Goal: Task Accomplishment & Management: Manage account settings

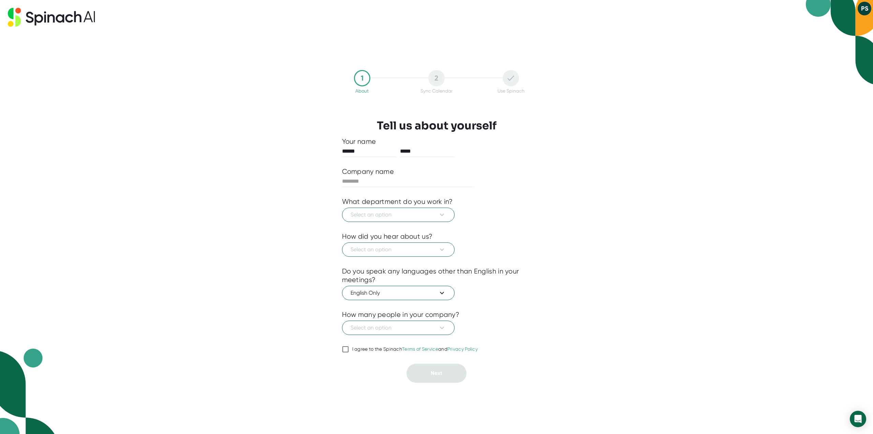
click at [488, 183] on div at bounding box center [436, 181] width 189 height 11
click at [387, 190] on div at bounding box center [436, 192] width 189 height 10
click at [385, 182] on input "text" at bounding box center [408, 181] width 133 height 11
type input "*******"
click at [443, 215] on icon at bounding box center [442, 214] width 8 height 8
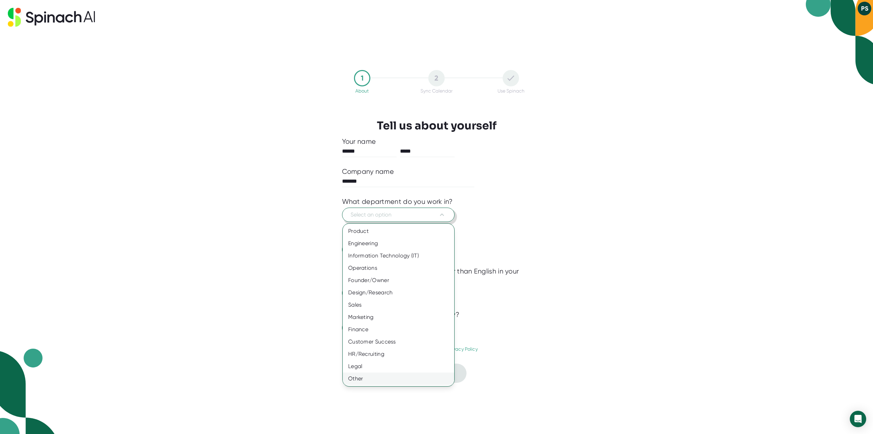
click at [357, 379] on div "Other" at bounding box center [399, 378] width 112 height 12
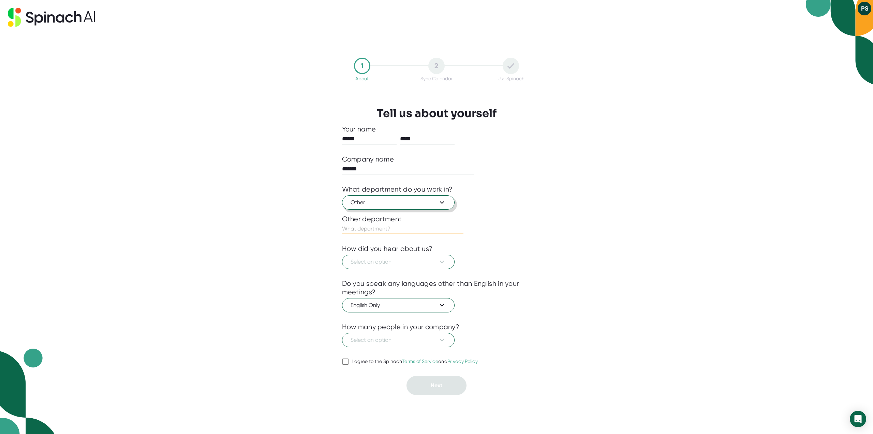
click at [385, 228] on input "text" at bounding box center [402, 228] width 121 height 11
type input "Customer Data and Identity"
click at [395, 263] on span "Select an option" at bounding box center [399, 262] width 96 height 8
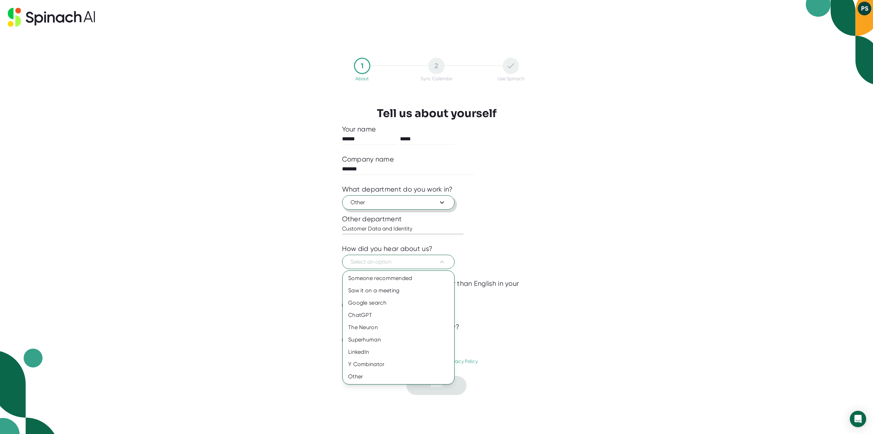
click at [501, 233] on div at bounding box center [436, 217] width 873 height 434
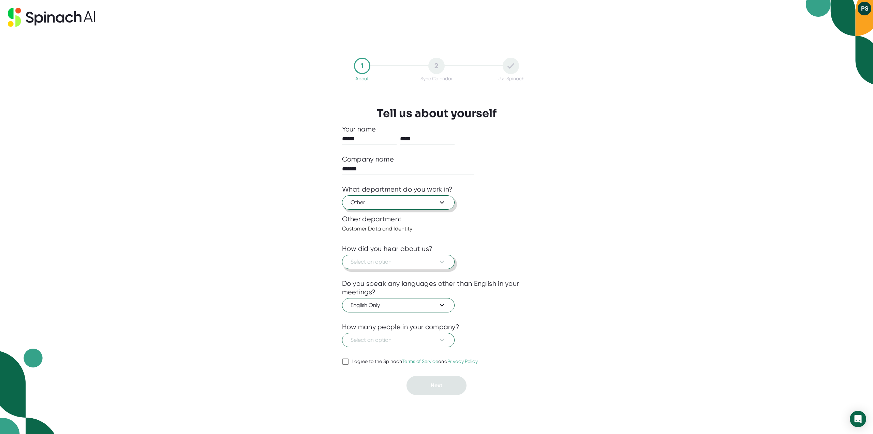
click at [440, 262] on icon at bounding box center [442, 262] width 8 height 8
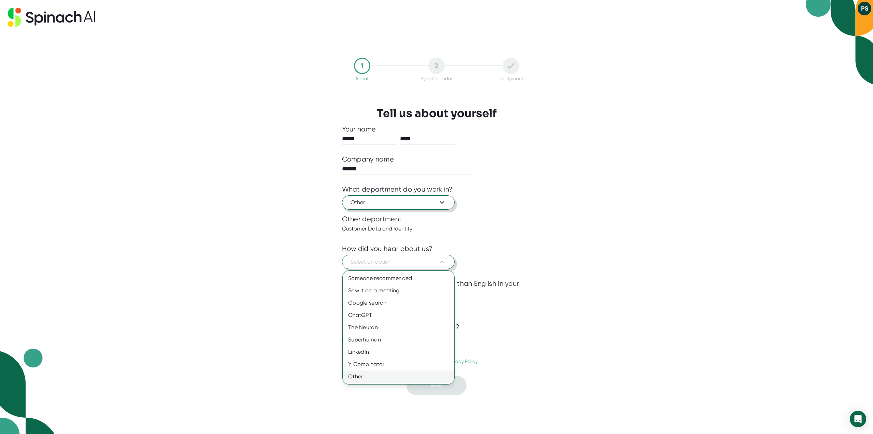
click at [376, 376] on div "Other" at bounding box center [399, 376] width 112 height 12
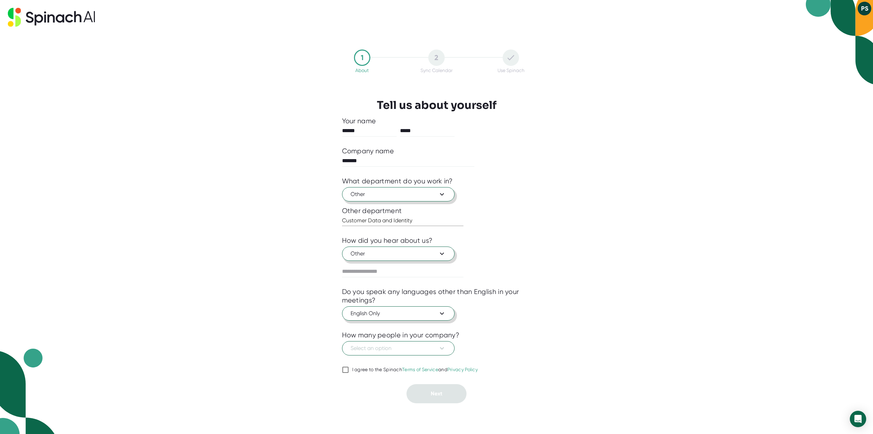
click at [441, 315] on icon at bounding box center [442, 313] width 8 height 8
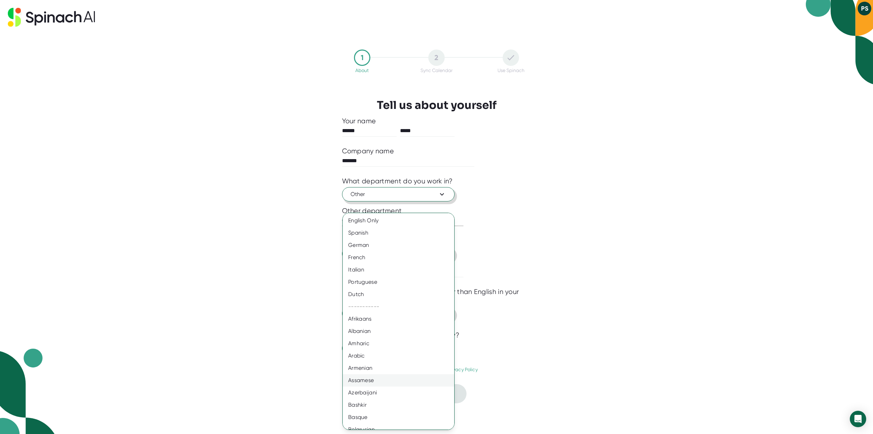
click at [405, 380] on div "Assamese" at bounding box center [401, 380] width 117 height 12
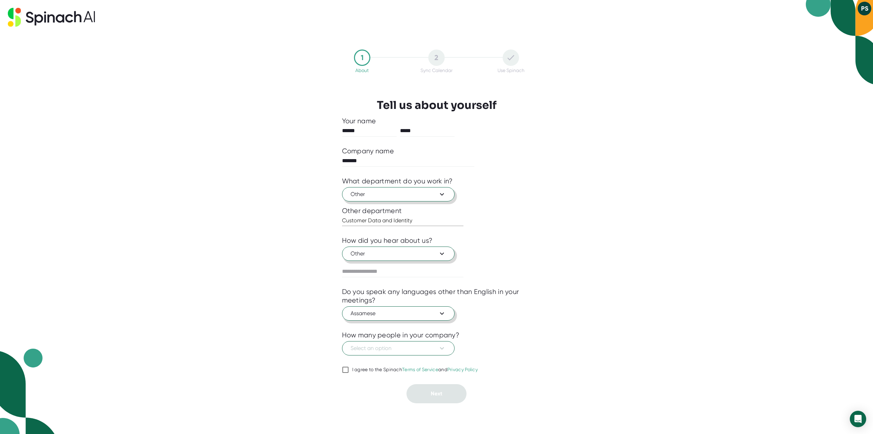
click at [504, 327] on div at bounding box center [436, 325] width 189 height 10
click at [442, 313] on icon at bounding box center [442, 313] width 4 height 2
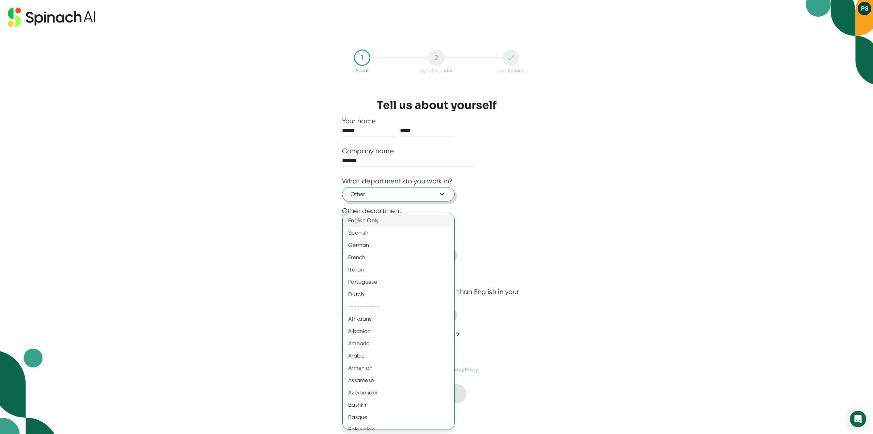
click at [380, 221] on div "English Only" at bounding box center [401, 220] width 117 height 12
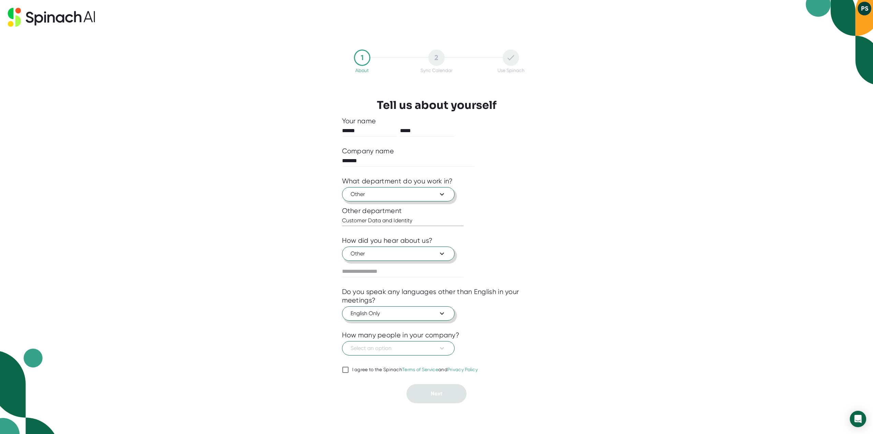
click at [547, 332] on div "1 About 2 Sync Calendar Use Spinach Tell us about yourself Your name ****** ***…" at bounding box center [436, 226] width 223 height 399
click at [440, 349] on icon at bounding box center [442, 348] width 8 height 8
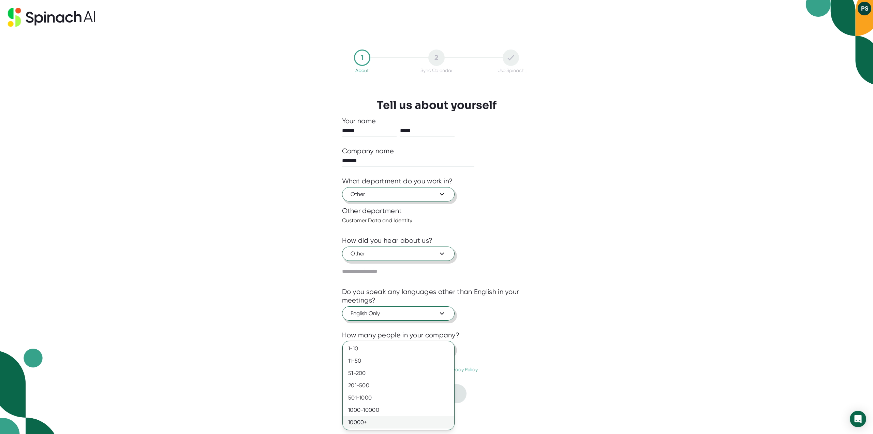
click at [422, 421] on div "10000+" at bounding box center [399, 422] width 112 height 12
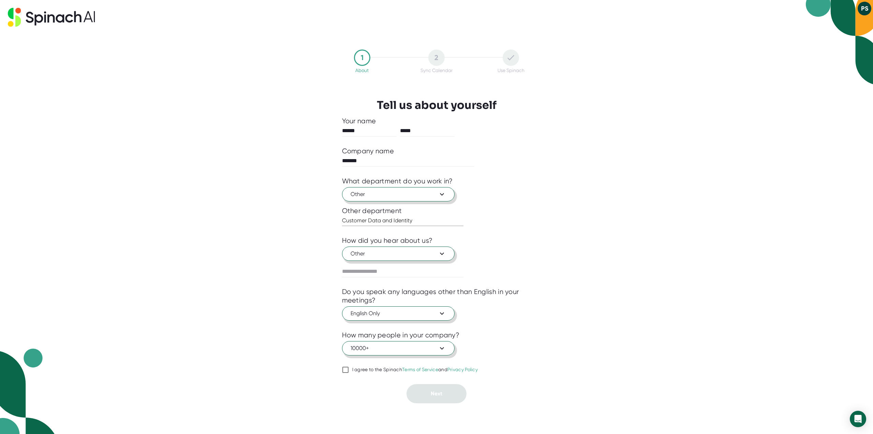
click at [577, 346] on div "1 About 2 Sync Calendar Use Spinach Tell us about yourself Your name ****** ***…" at bounding box center [436, 217] width 873 height 434
click at [345, 369] on input "I agree to the Spinach Terms of Service and Privacy Policy" at bounding box center [345, 369] width 7 height 8
checkbox input "true"
click at [443, 392] on button "Next" at bounding box center [437, 393] width 60 height 19
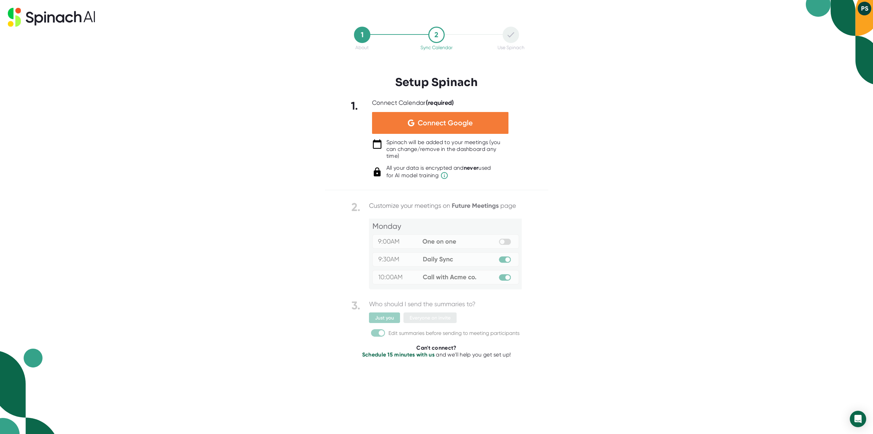
click at [453, 122] on span "Connect Google" at bounding box center [445, 122] width 55 height 7
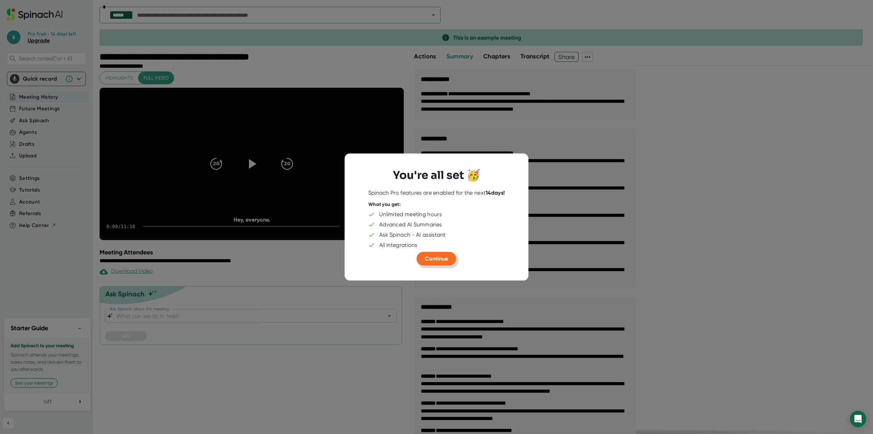
click at [438, 261] on span "Continue" at bounding box center [436, 258] width 23 height 6
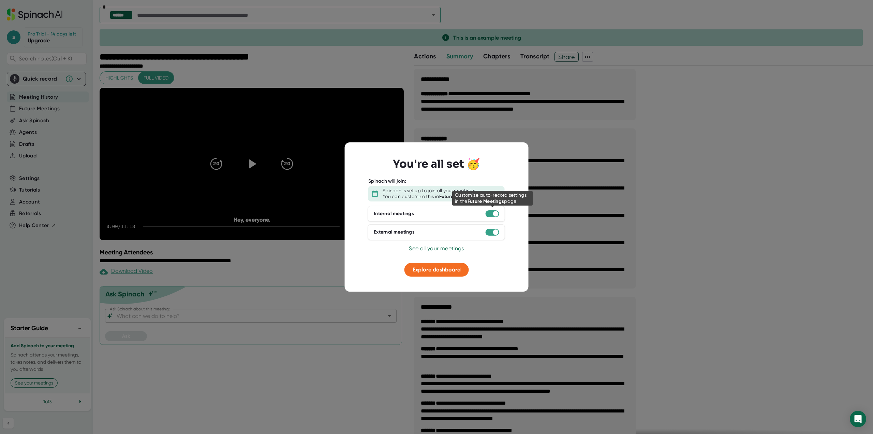
click at [488, 214] on div at bounding box center [493, 213] width 14 height 7
drag, startPoint x: 495, startPoint y: 213, endPoint x: 468, endPoint y: 215, distance: 27.1
click at [468, 215] on div "Internal meetings" at bounding box center [436, 214] width 137 height 16
click at [490, 215] on div at bounding box center [493, 213] width 14 height 7
click at [438, 270] on span "Explore dashboard" at bounding box center [437, 269] width 48 height 6
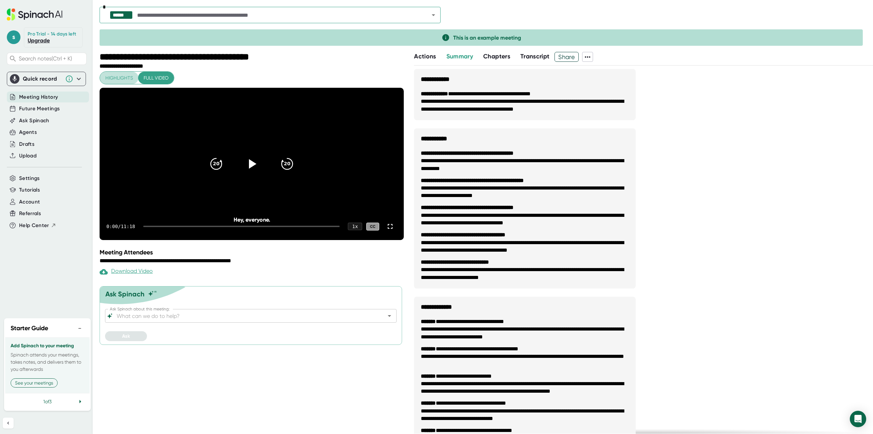
click at [109, 79] on span "Highlights" at bounding box center [119, 78] width 28 height 9
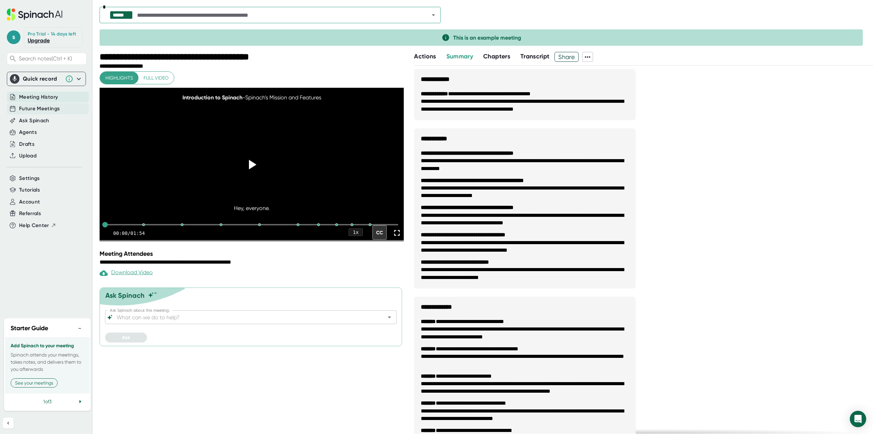
click at [43, 107] on span "Future Meetings" at bounding box center [39, 109] width 41 height 8
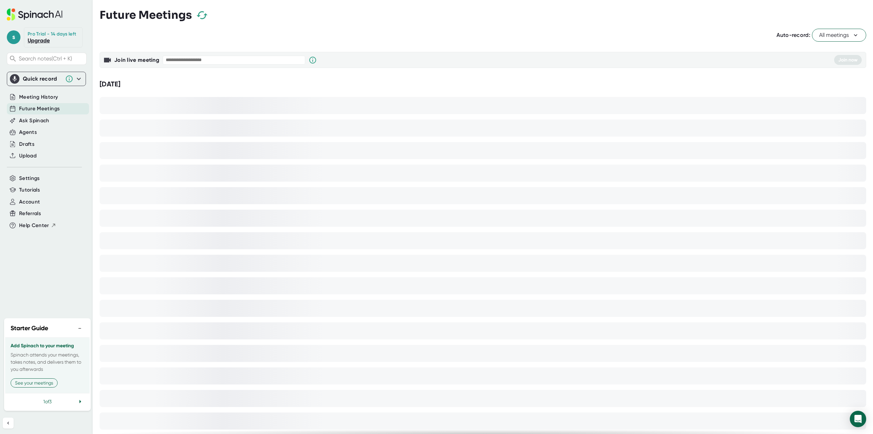
click at [852, 33] on icon at bounding box center [855, 35] width 7 height 7
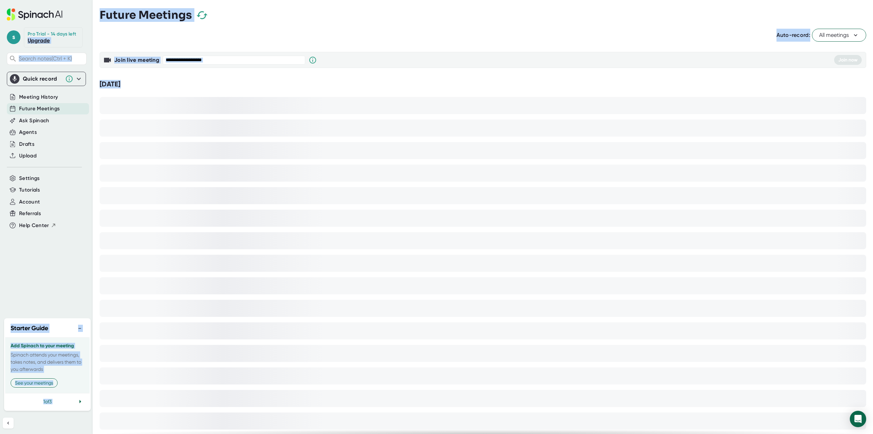
click at [852, 33] on icon at bounding box center [855, 35] width 7 height 7
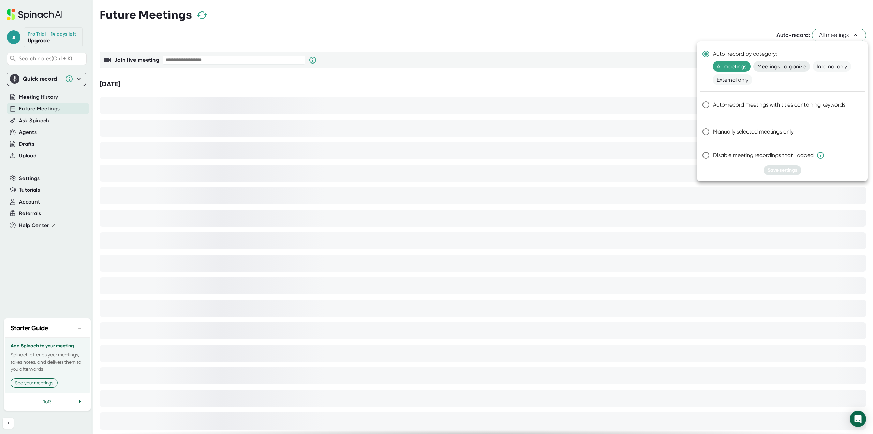
click at [789, 67] on span "Meetings I organize" at bounding box center [782, 66] width 57 height 11
click at [731, 81] on span "External only" at bounding box center [733, 79] width 40 height 11
click at [706, 133] on input "Manually selected meetings only" at bounding box center [706, 132] width 14 height 14
radio input "true"
click at [779, 170] on span "Save settings" at bounding box center [783, 170] width 30 height 6
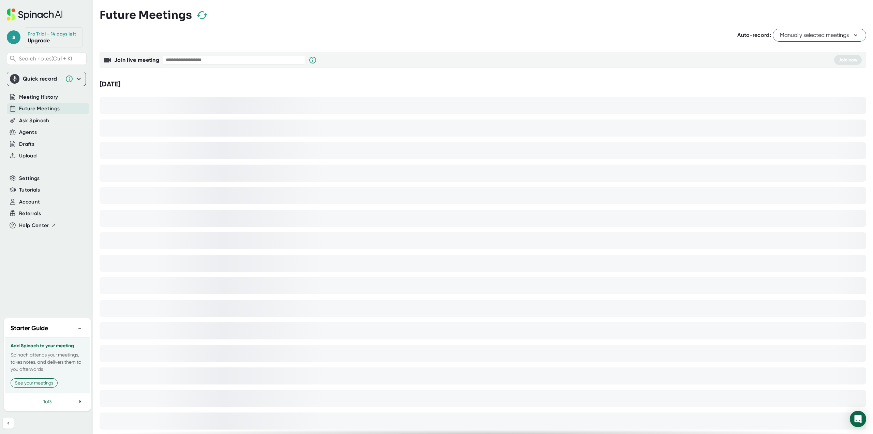
click at [80, 79] on icon at bounding box center [79, 79] width 8 height 8
click at [117, 161] on div "[DATE]" at bounding box center [483, 312] width 767 height 469
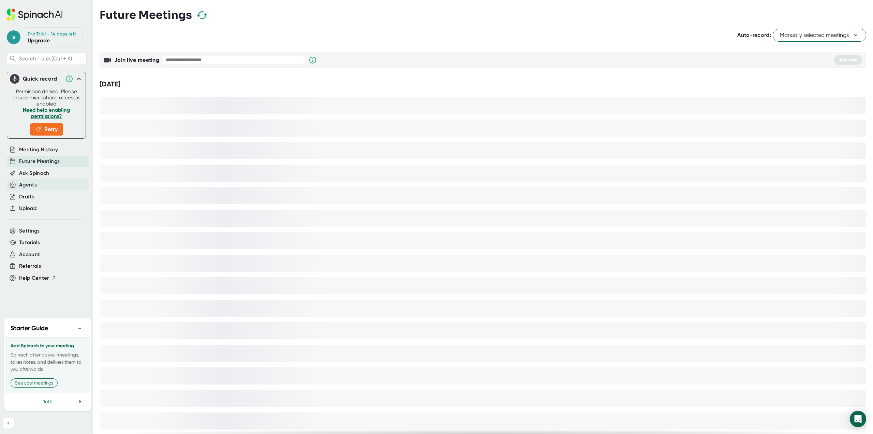
click at [25, 184] on div "Agents" at bounding box center [28, 185] width 18 height 8
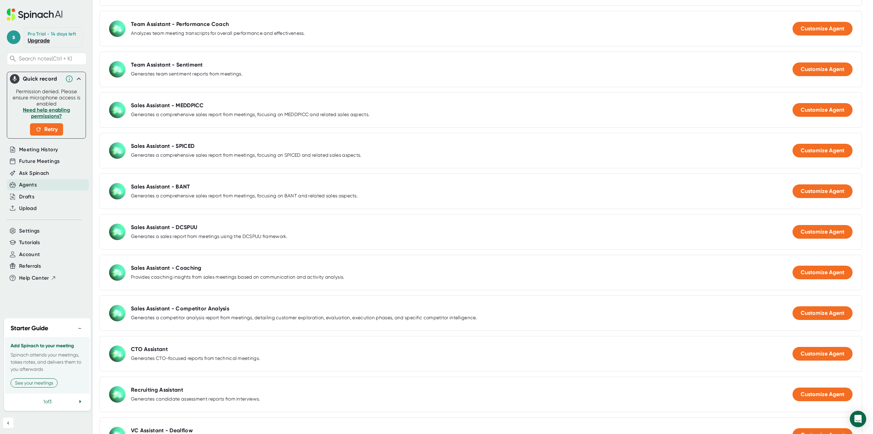
scroll to position [661, 0]
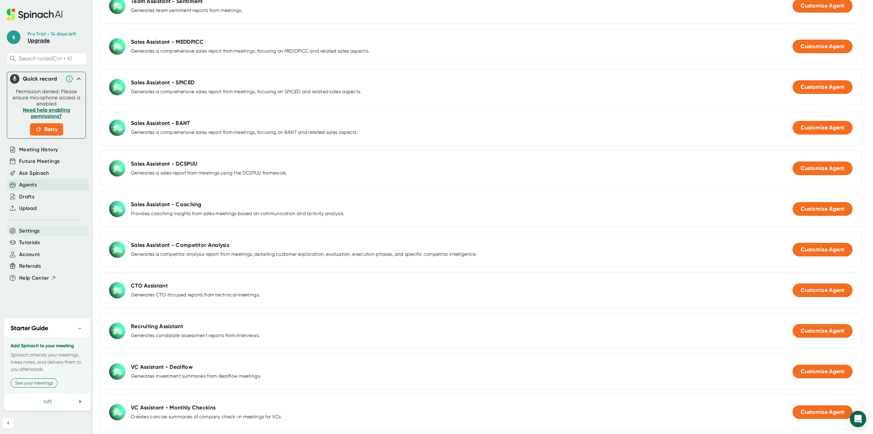
click at [31, 229] on span "Settings" at bounding box center [29, 231] width 21 height 8
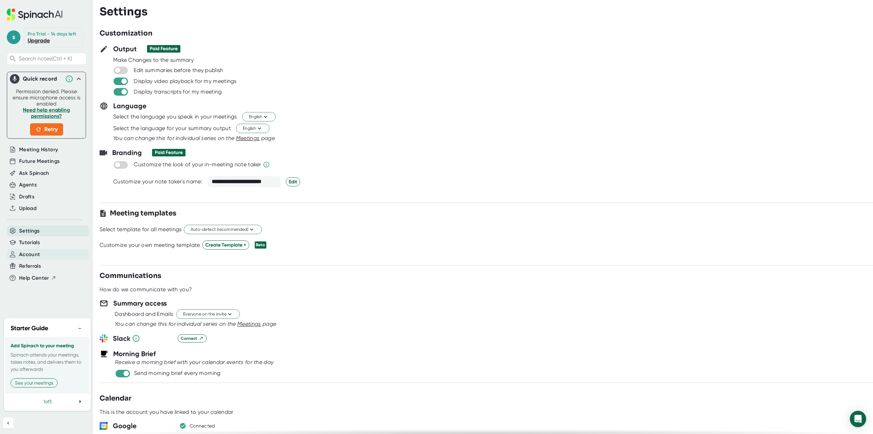
click at [34, 254] on span "Account" at bounding box center [29, 254] width 21 height 8
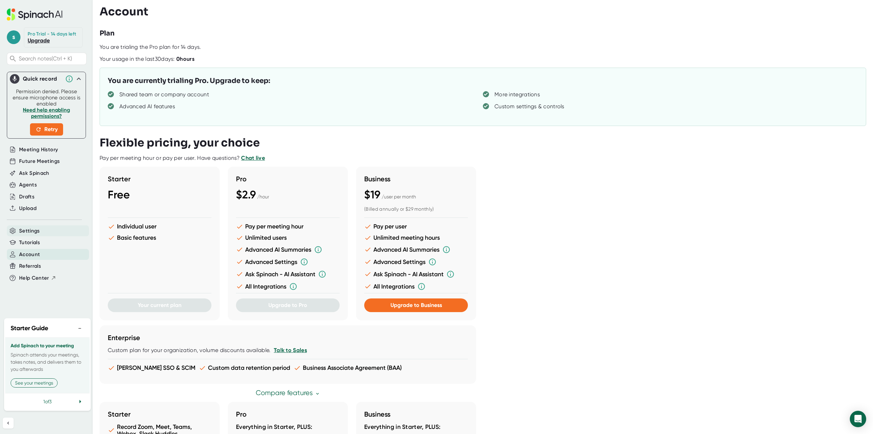
click at [25, 230] on span "Settings" at bounding box center [29, 231] width 21 height 8
